Goal: Information Seeking & Learning: Check status

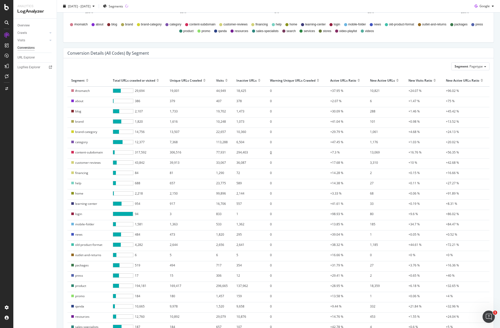
scroll to position [246, 0]
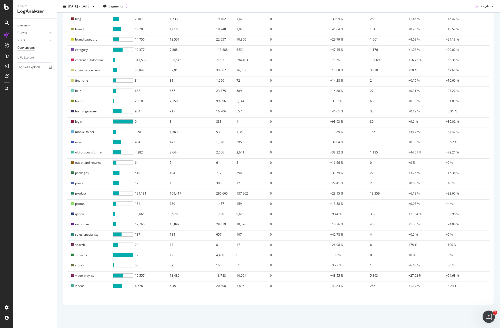
click at [218, 193] on span "296,665" at bounding box center [222, 193] width 12 height 4
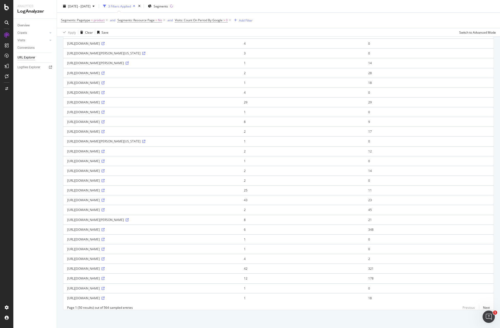
scroll to position [283, 0]
click at [6, 7] on icon at bounding box center [6, 7] width 5 height 6
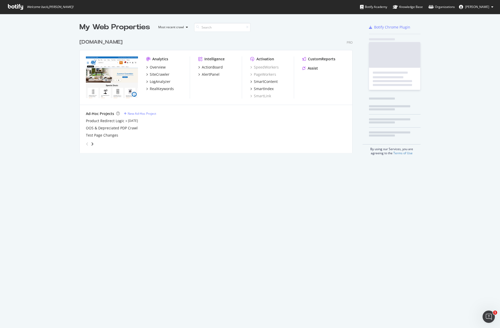
scroll to position [324, 492]
